Goal: Task Accomplishment & Management: Manage account settings

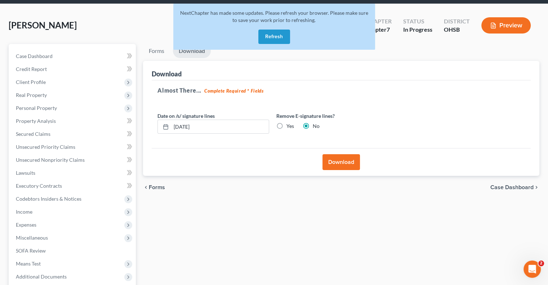
click at [270, 37] on button "Refresh" at bounding box center [274, 37] width 32 height 14
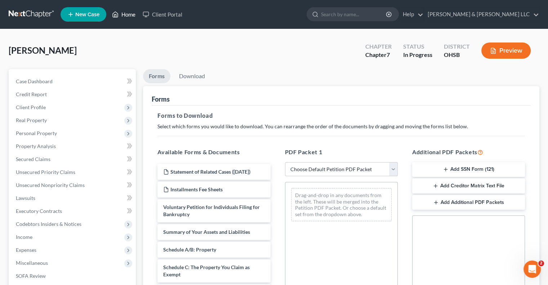
click at [128, 13] on link "Home" at bounding box center [123, 14] width 31 height 13
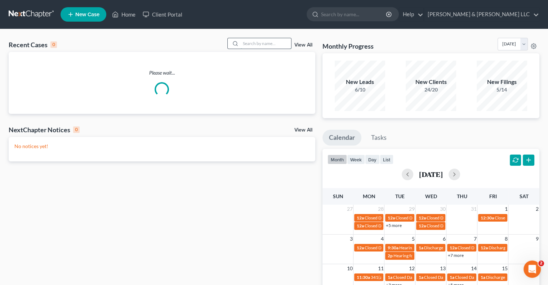
click at [251, 46] on input "search" at bounding box center [266, 43] width 50 height 10
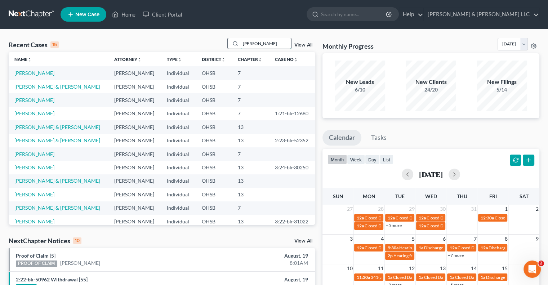
type input "peters"
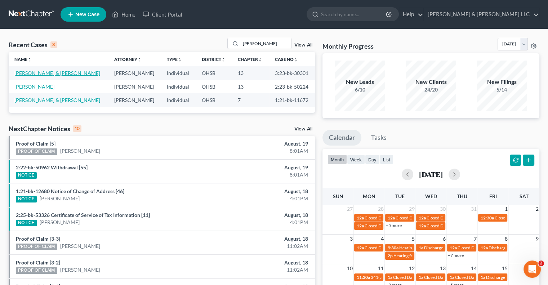
click at [45, 71] on link "Peters, Michael & Plantz, Ashly" at bounding box center [57, 73] width 86 height 6
select select "1"
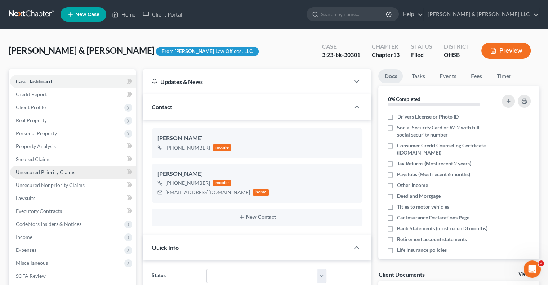
click at [53, 175] on link "Unsecured Priority Claims" at bounding box center [73, 172] width 126 height 13
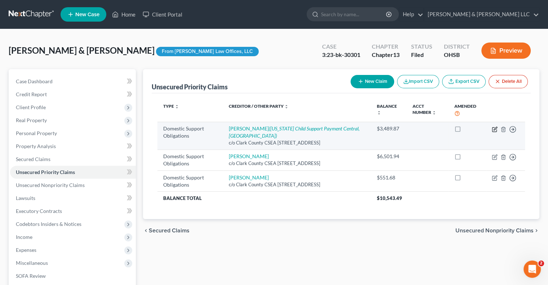
click at [493, 128] on icon "button" at bounding box center [495, 130] width 6 height 6
select select "36"
select select "0"
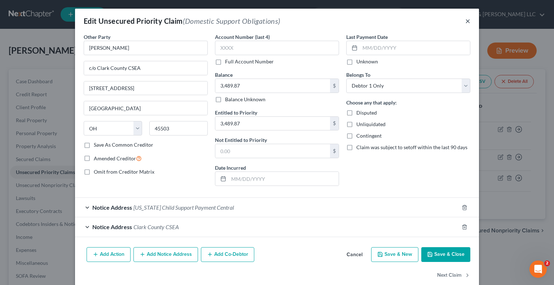
click at [465, 21] on button "×" at bounding box center [467, 21] width 5 height 9
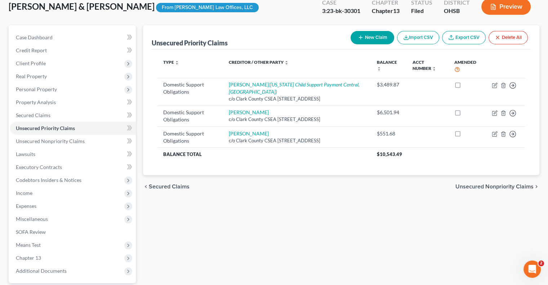
scroll to position [72, 0]
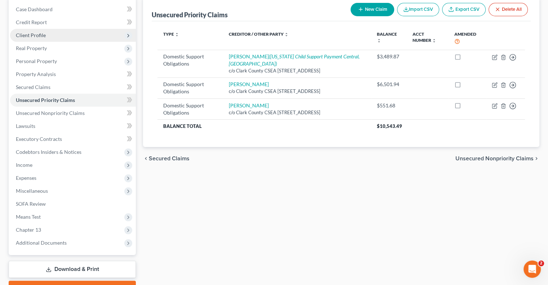
click at [40, 38] on span "Client Profile" at bounding box center [73, 35] width 126 height 13
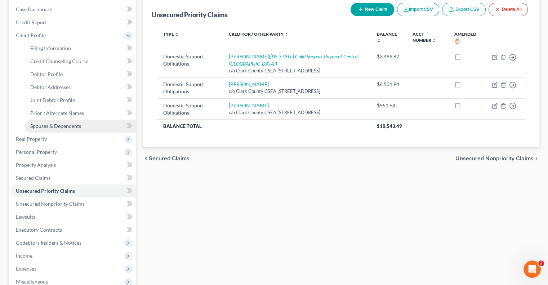
click at [55, 124] on span "Spouses & Dependents" at bounding box center [55, 126] width 51 height 6
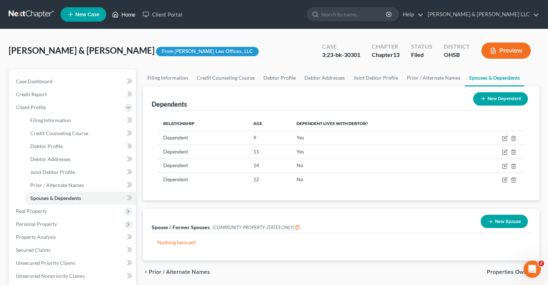
click at [131, 15] on link "Home" at bounding box center [123, 14] width 31 height 13
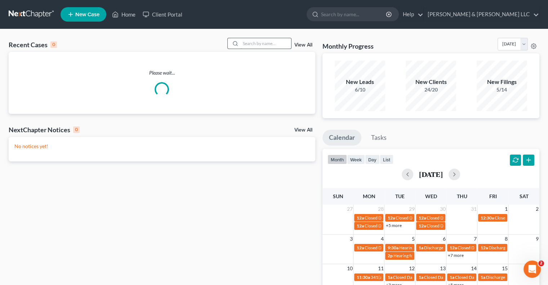
click at [246, 44] on input "search" at bounding box center [266, 43] width 50 height 10
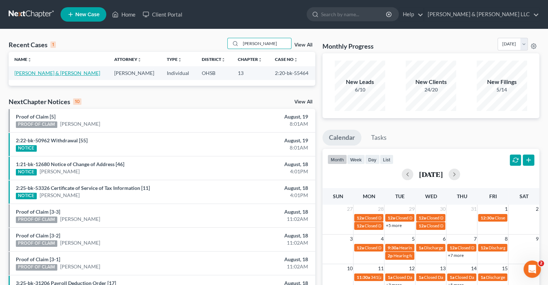
type input "ranne"
click at [68, 75] on link "Rannebarger, Matthew & Christina" at bounding box center [57, 73] width 86 height 6
select select "2"
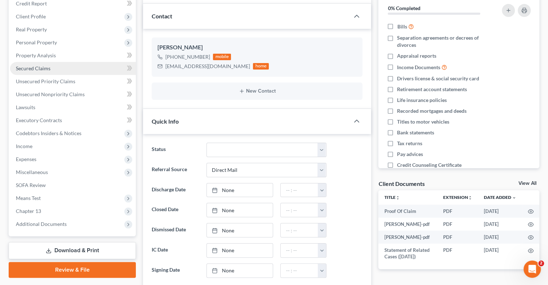
scroll to position [108, 0]
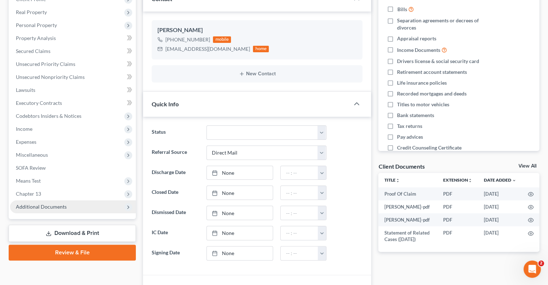
click at [54, 208] on span "Additional Documents" at bounding box center [41, 207] width 51 height 6
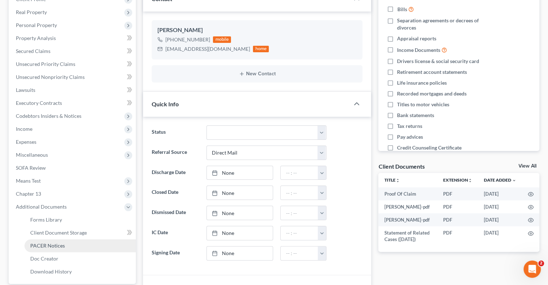
click at [61, 243] on span "PACER Notices" at bounding box center [47, 246] width 35 height 6
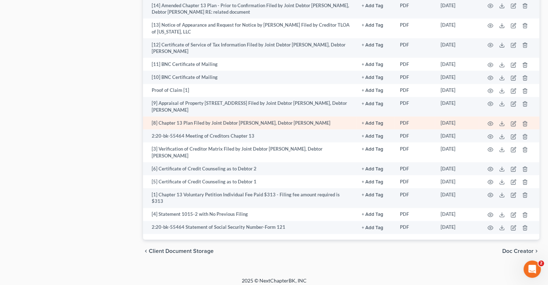
scroll to position [744, 0]
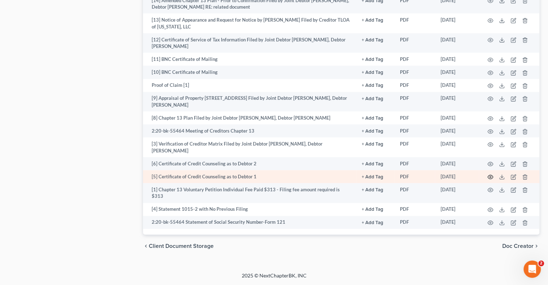
click at [491, 180] on icon "button" at bounding box center [491, 177] width 6 height 6
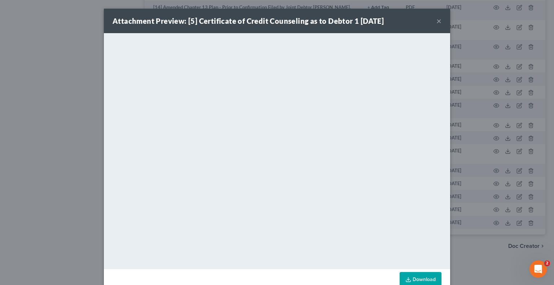
click at [436, 24] on button "×" at bounding box center [438, 21] width 5 height 9
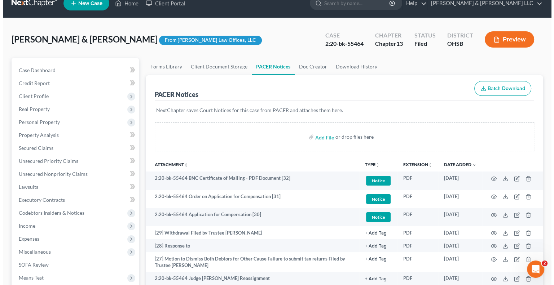
scroll to position [0, 0]
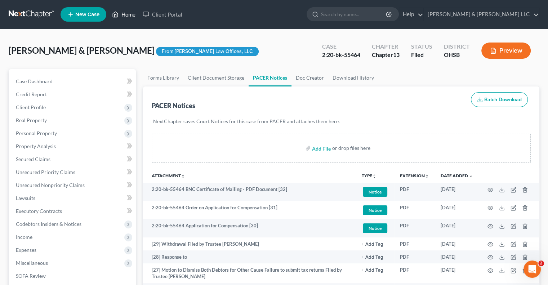
click at [125, 15] on link "Home" at bounding box center [123, 14] width 31 height 13
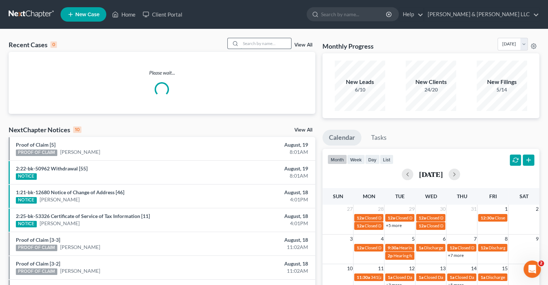
click at [252, 40] on input "search" at bounding box center [266, 43] width 50 height 10
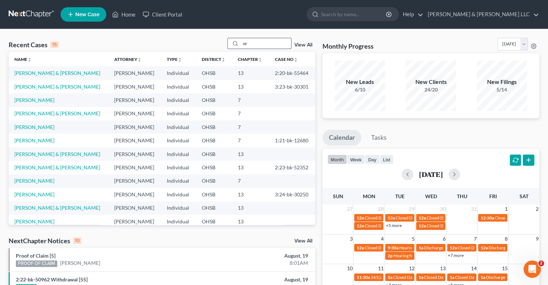
type input "s"
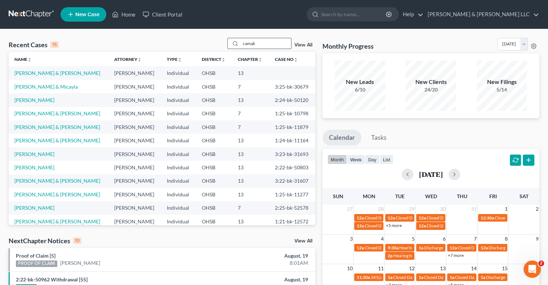
type input "camak"
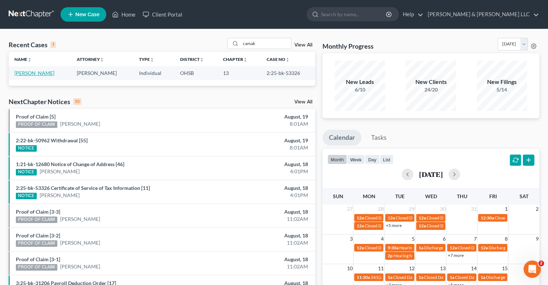
click at [39, 73] on link "Camak, Donna" at bounding box center [34, 73] width 40 height 6
select select "4"
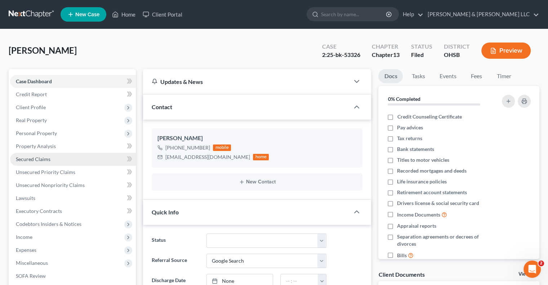
click at [40, 158] on span "Secured Claims" at bounding box center [33, 159] width 35 height 6
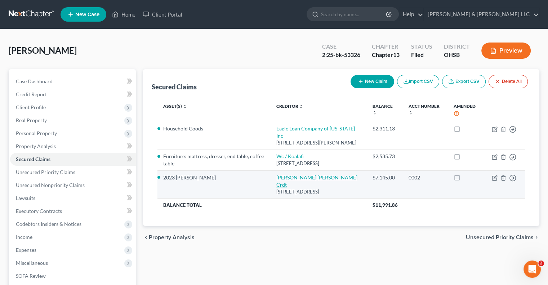
click at [309, 178] on link "Wright Patterson Crdt" at bounding box center [316, 180] width 81 height 13
select select "36"
select select "0"
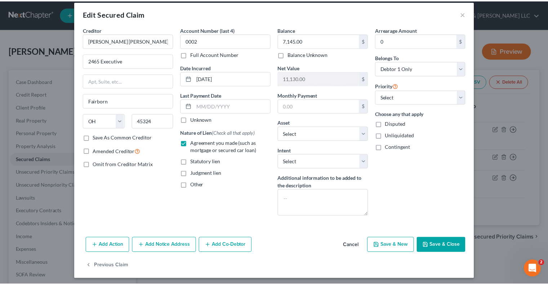
scroll to position [9, 0]
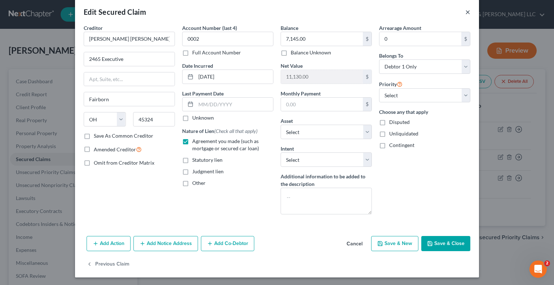
click at [466, 15] on button "×" at bounding box center [467, 12] width 5 height 9
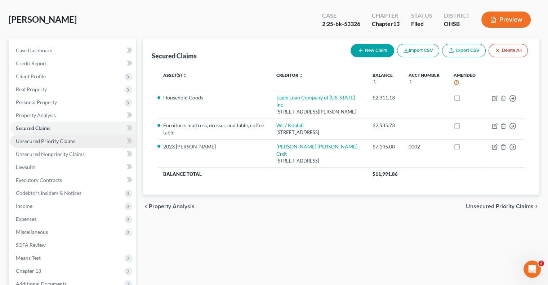
scroll to position [110, 0]
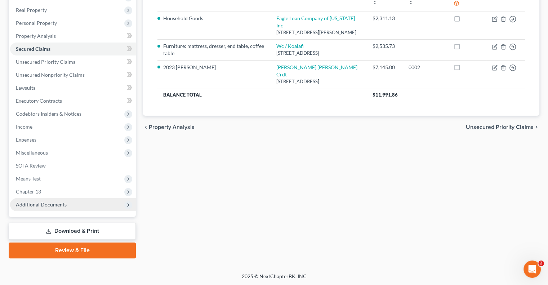
click at [68, 206] on span "Additional Documents" at bounding box center [73, 204] width 126 height 13
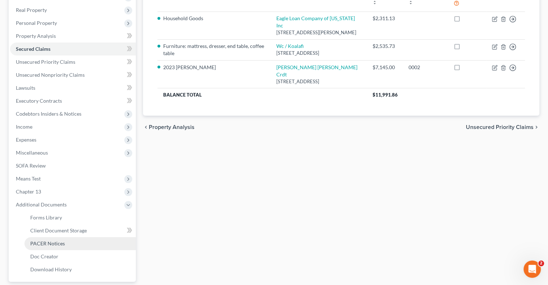
click at [68, 243] on link "PACER Notices" at bounding box center [80, 243] width 111 height 13
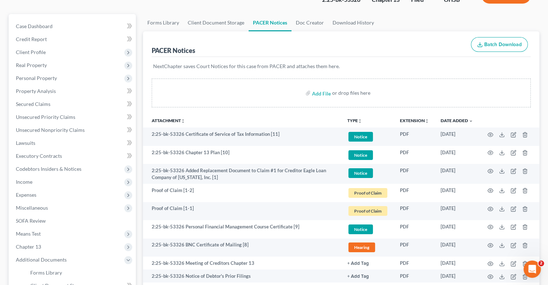
scroll to position [72, 0]
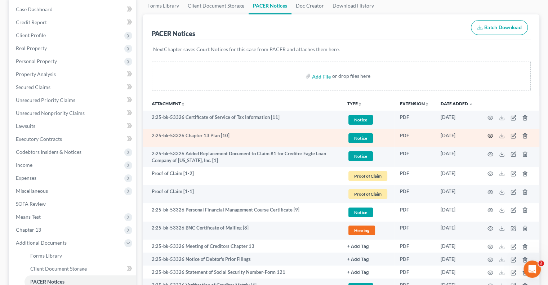
click at [491, 137] on icon "button" at bounding box center [491, 136] width 6 height 6
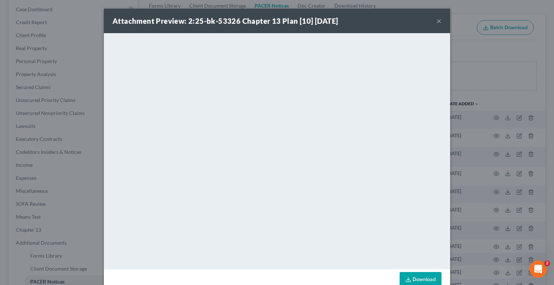
click at [436, 22] on button "×" at bounding box center [438, 21] width 5 height 9
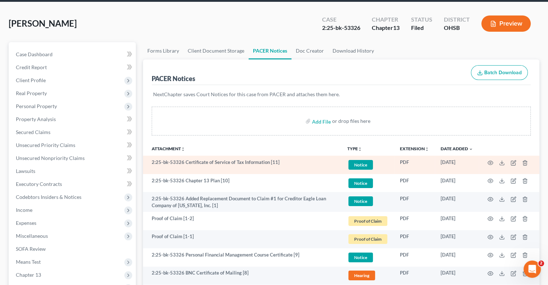
scroll to position [0, 0]
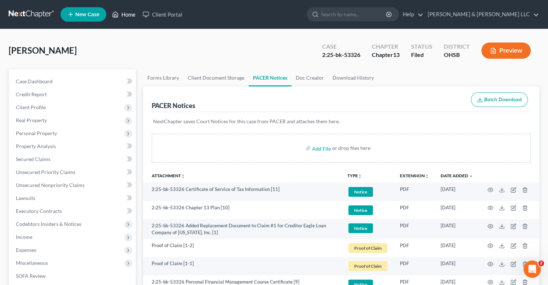
click at [129, 14] on link "Home" at bounding box center [123, 14] width 31 height 13
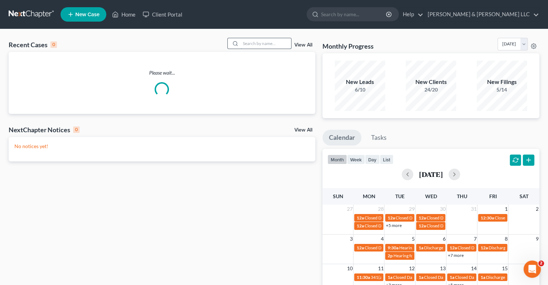
click at [265, 44] on input "search" at bounding box center [266, 43] width 50 height 10
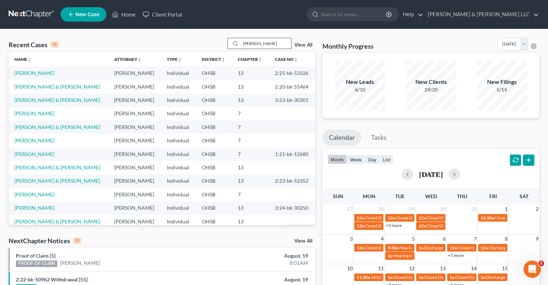
type input "smith"
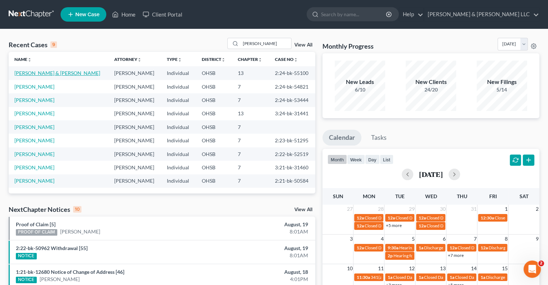
click at [33, 73] on link "Smith, Xavier & Renee" at bounding box center [57, 73] width 86 height 6
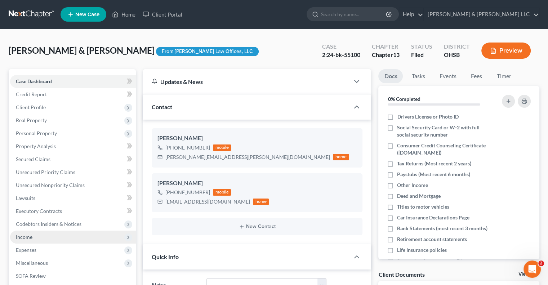
click at [35, 236] on span "Income" at bounding box center [73, 237] width 126 height 13
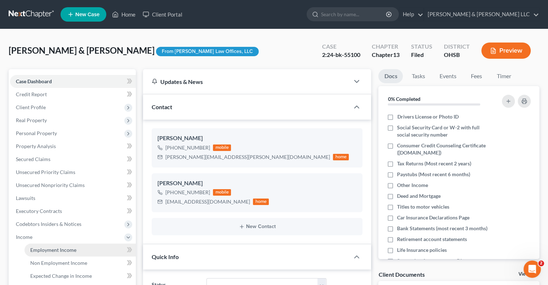
click at [39, 248] on span "Employment Income" at bounding box center [53, 250] width 46 height 6
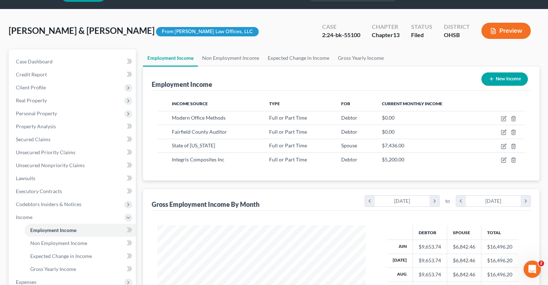
scroll to position [36, 0]
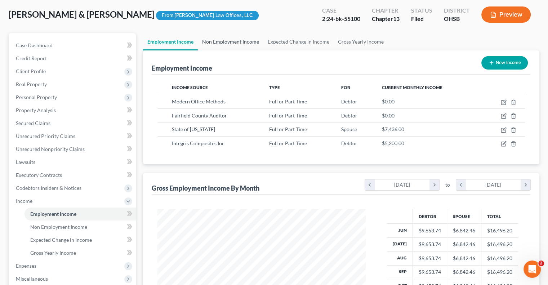
click at [229, 42] on link "Non Employment Income" at bounding box center [231, 41] width 66 height 17
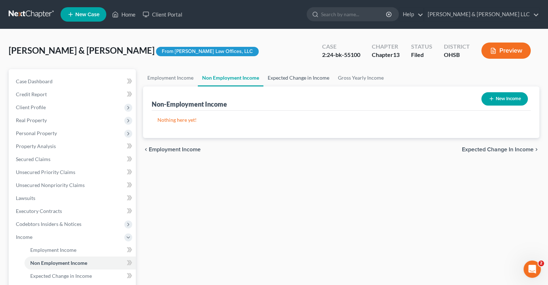
click at [296, 80] on link "Expected Change in Income" at bounding box center [298, 77] width 70 height 17
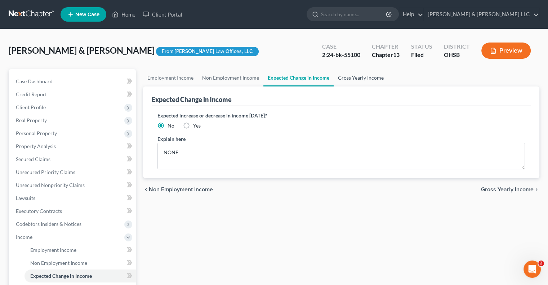
click at [356, 83] on link "Gross Yearly Income" at bounding box center [361, 77] width 54 height 17
